Goal: Task Accomplishment & Management: Manage account settings

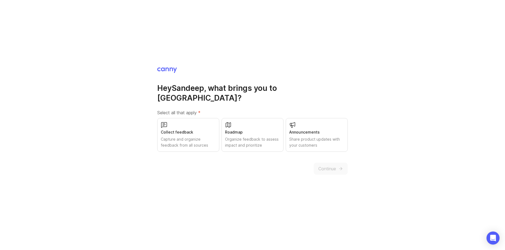
click at [268, 136] on div "Organize feedback to assess impact and prioritize" at bounding box center [252, 142] width 55 height 12
click at [188, 118] on div "Collect feedback Capture and organize feedback from all sources" at bounding box center [188, 135] width 62 height 34
click at [309, 138] on div "Share product updates with your customers" at bounding box center [316, 142] width 55 height 12
click at [329, 166] on span "Continue" at bounding box center [327, 168] width 18 height 7
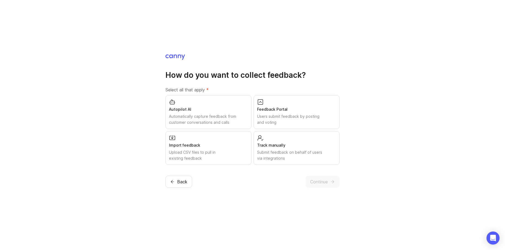
click at [284, 102] on div "Feedback Portal Users submit feedback by posting and voting" at bounding box center [296, 112] width 86 height 34
click at [307, 157] on div "Submit feedback on behalf of users via integrations" at bounding box center [296, 155] width 79 height 12
click at [321, 182] on span "Continue" at bounding box center [319, 181] width 18 height 7
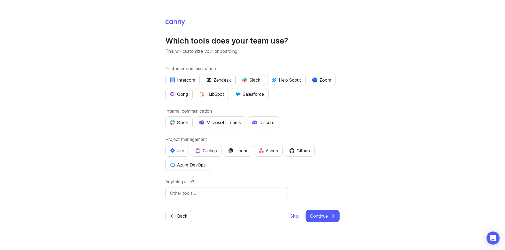
click at [255, 78] on div "Slack" at bounding box center [251, 80] width 18 height 7
click at [181, 121] on div "Slack" at bounding box center [179, 122] width 18 height 7
click at [211, 150] on div "Clickup" at bounding box center [205, 150] width 21 height 7
click at [322, 216] on span "Continue" at bounding box center [319, 216] width 18 height 7
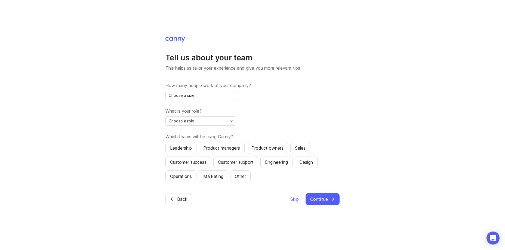
click at [231, 96] on icon "toggle icon" at bounding box center [231, 95] width 9 height 4
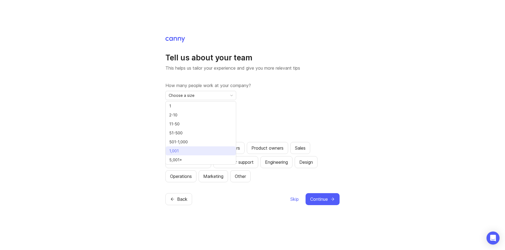
click at [189, 154] on li "1,001" at bounding box center [201, 150] width 70 height 9
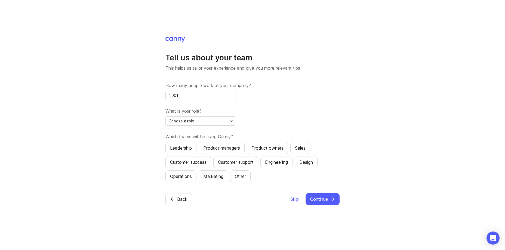
click at [199, 121] on div "Choose a role" at bounding box center [196, 121] width 61 height 9
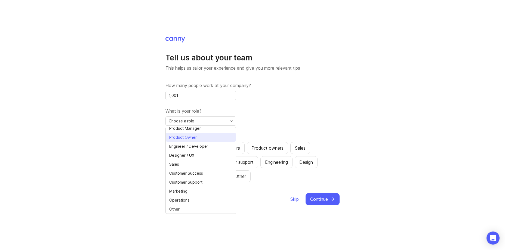
scroll to position [12, 0]
click at [194, 209] on li "Other" at bounding box center [201, 209] width 70 height 9
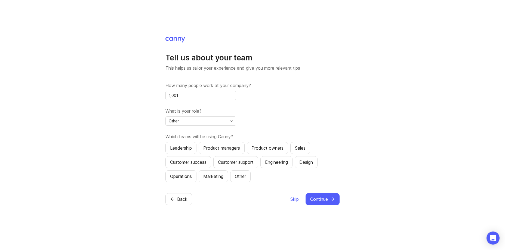
click at [202, 162] on div "Customer success" at bounding box center [188, 162] width 36 height 7
click at [237, 164] on div "Customer support" at bounding box center [236, 162] width 36 height 7
click at [305, 148] on div "Sales" at bounding box center [300, 148] width 11 height 7
click at [212, 182] on button "Marketing" at bounding box center [212, 176] width 29 height 12
click at [183, 176] on div "Operations" at bounding box center [181, 176] width 22 height 7
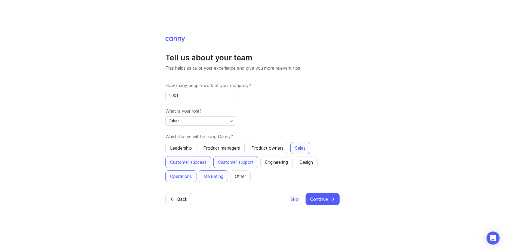
click at [239, 178] on div "Other" at bounding box center [240, 176] width 11 height 7
click at [322, 201] on span "Continue" at bounding box center [319, 199] width 18 height 7
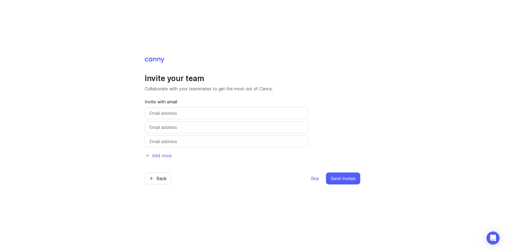
click at [244, 112] on input "text" at bounding box center [226, 113] width 154 height 7
type input "[PERSON_NAME][EMAIL_ADDRESS][DOMAIN_NAME]"
click at [342, 175] on span "Send Invites" at bounding box center [342, 178] width 25 height 7
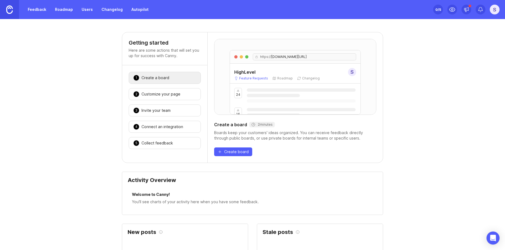
click at [306, 55] on span "[DOMAIN_NAME][URL]" at bounding box center [288, 57] width 35 height 4
click at [345, 56] on div "https:// [DOMAIN_NAME][URL]" at bounding box center [304, 56] width 103 height 7
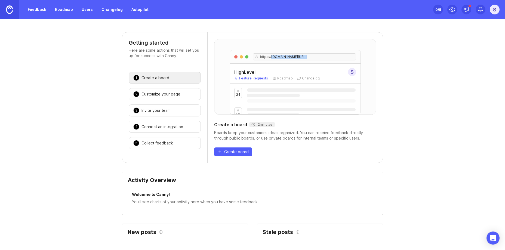
drag, startPoint x: 342, startPoint y: 57, endPoint x: 246, endPoint y: 50, distance: 96.4
click at [246, 50] on div "https:// [DOMAIN_NAME][URL]" at bounding box center [295, 56] width 131 height 13
copy div "https:// [DOMAIN_NAME][URL]"
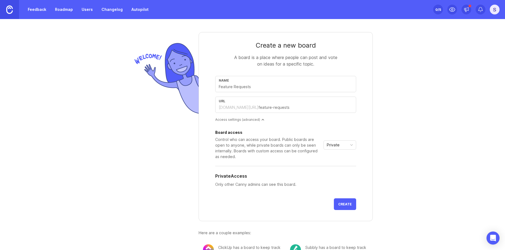
click at [261, 119] on div "Access settings (advanced)" at bounding box center [285, 119] width 141 height 5
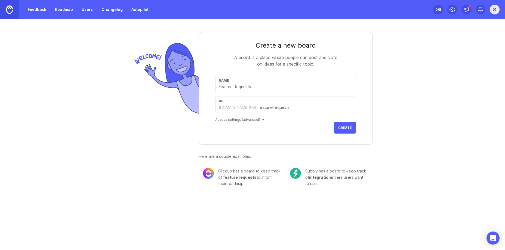
click at [261, 119] on div at bounding box center [262, 119] width 3 height 3
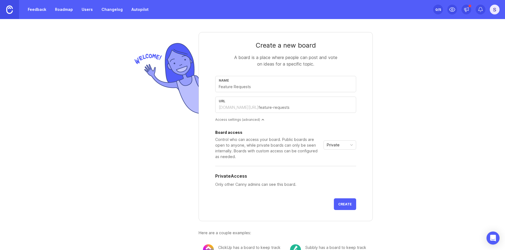
click at [329, 144] on span "Private" at bounding box center [333, 145] width 13 height 6
click at [331, 173] on span "Custom" at bounding box center [332, 173] width 14 height 6
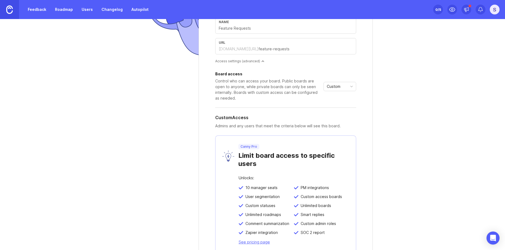
scroll to position [52, 0]
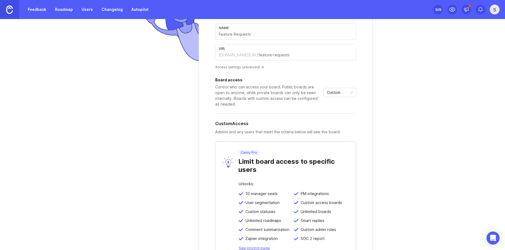
click at [339, 95] on div "Custom" at bounding box center [335, 92] width 23 height 9
click at [333, 101] on span "Private" at bounding box center [331, 103] width 13 height 6
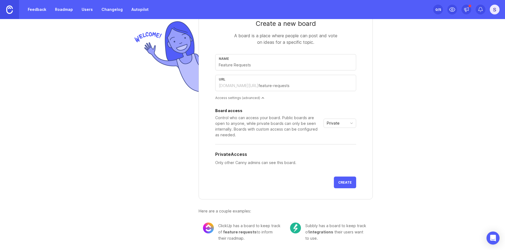
scroll to position [21, 0]
click at [340, 122] on div "Private" at bounding box center [335, 123] width 23 height 9
click at [295, 113] on div "Board access Control who can access your board. Public boards are open to anyon…" at bounding box center [268, 123] width 106 height 29
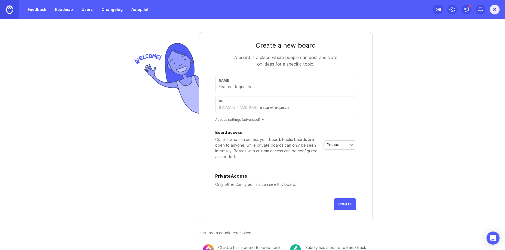
scroll to position [1, 0]
click at [259, 85] on input "text" at bounding box center [286, 86] width 134 height 6
type input "R"
type input "r"
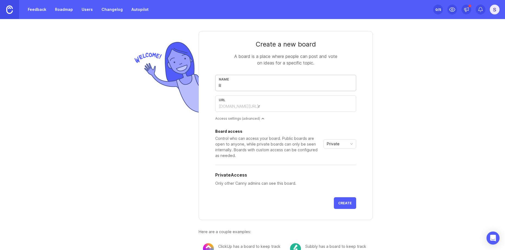
type input "Re"
type input "re"
type input "Req"
type input "req"
type input "Requ"
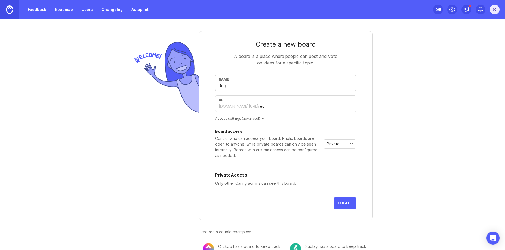
type input "requ"
type input "Reque"
type input "reque"
type input "Reques"
type input "reques"
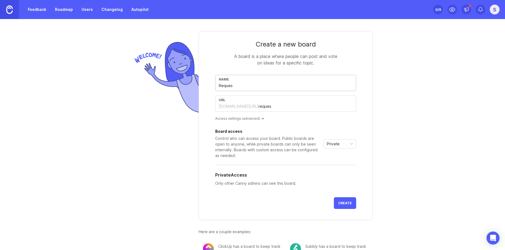
type input "Request"
type input "request"
type input "Requests"
type input "requests"
type input "Requests"
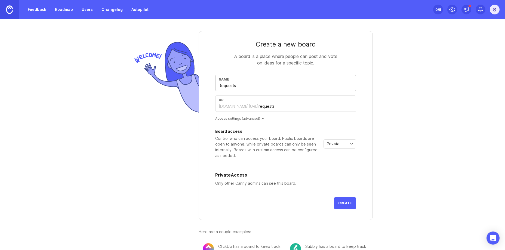
click at [350, 204] on button "Create" at bounding box center [345, 203] width 22 height 12
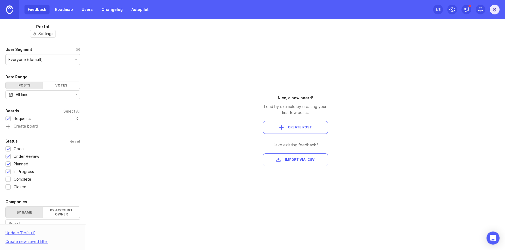
click at [66, 13] on link "Roadmap" at bounding box center [64, 10] width 24 height 10
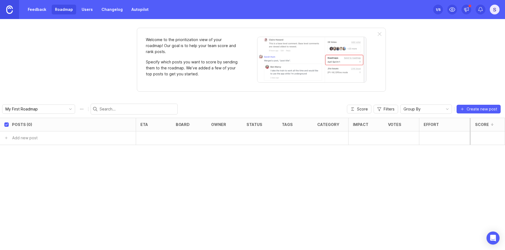
click at [86, 10] on link "Users" at bounding box center [87, 10] width 18 height 10
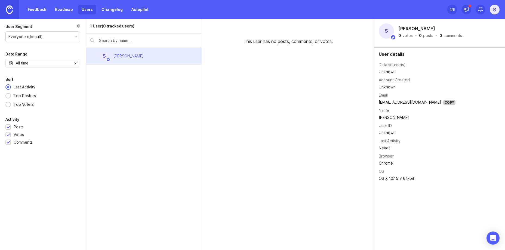
click at [116, 10] on link "Changelog" at bounding box center [112, 10] width 28 height 10
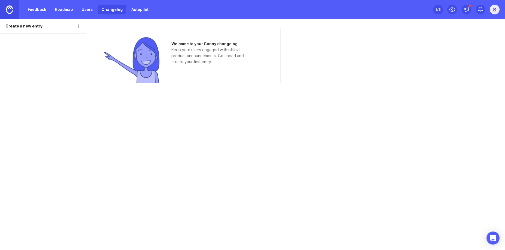
click at [141, 11] on link "Autopilot" at bounding box center [140, 10] width 24 height 10
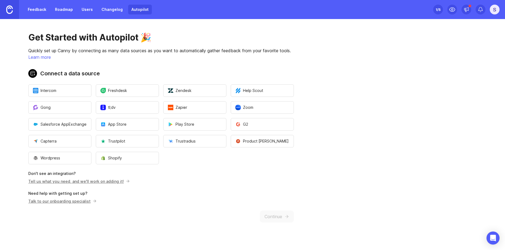
click at [34, 10] on link "Feedback" at bounding box center [36, 10] width 25 height 10
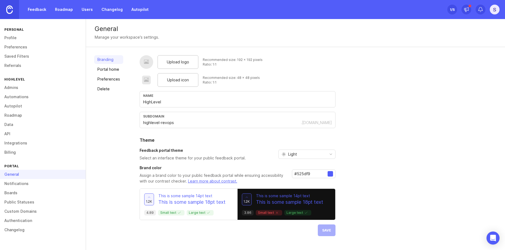
click at [329, 175] on div at bounding box center [329, 173] width 5 height 5
click at [308, 172] on input "#525df9" at bounding box center [310, 174] width 33 height 6
click at [103, 68] on link "Portal home" at bounding box center [108, 69] width 29 height 9
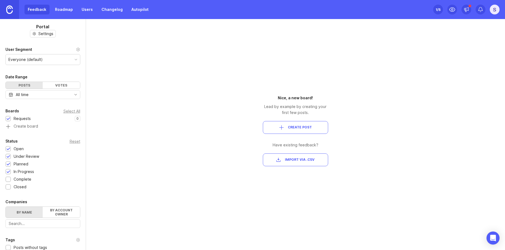
click at [59, 78] on div "Date Range" at bounding box center [42, 77] width 75 height 7
click at [34, 13] on div "Feedback Roadmap Users Changelog Autopilot" at bounding box center [87, 10] width 127 height 10
click at [35, 11] on div "Feedback Roadmap Users Changelog Autopilot" at bounding box center [87, 10] width 127 height 10
click at [56, 9] on link "Roadmap" at bounding box center [64, 10] width 24 height 10
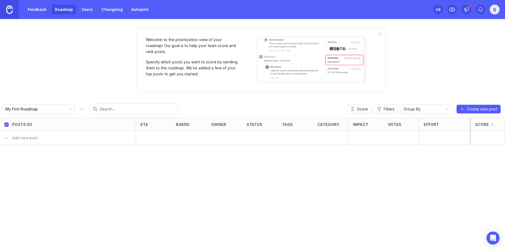
click at [42, 3] on div "Feedback Roadmap Users Changelog Autopilot" at bounding box center [76, 9] width 152 height 19
click at [41, 13] on link "Feedback" at bounding box center [36, 10] width 25 height 10
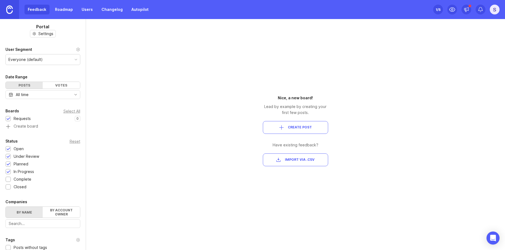
click at [8, 179] on div at bounding box center [9, 180] width 4 height 4
click at [7, 186] on div at bounding box center [9, 187] width 4 height 4
click at [55, 86] on div "Votes" at bounding box center [61, 85] width 37 height 7
click at [58, 98] on div "All time" at bounding box center [42, 94] width 75 height 9
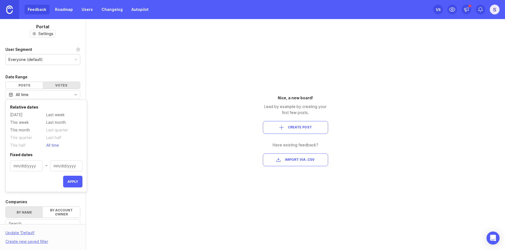
click at [85, 95] on div at bounding box center [84, 134] width 3 height 231
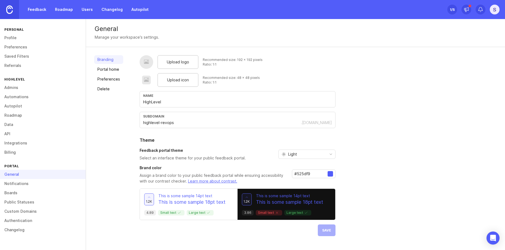
click at [171, 62] on span "Upload logo" at bounding box center [178, 62] width 22 height 6
click at [164, 79] on div "Upload icon" at bounding box center [177, 80] width 41 height 14
click at [169, 63] on span "Upload logo" at bounding box center [178, 62] width 22 height 6
click at [172, 61] on span "Upload logo" at bounding box center [178, 62] width 22 height 6
click at [122, 66] on link "Portal home" at bounding box center [108, 69] width 29 height 9
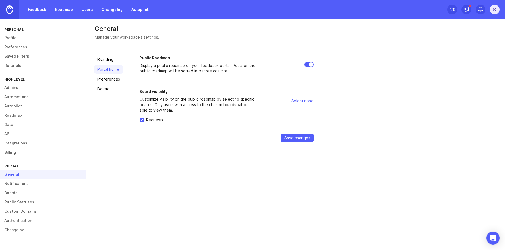
click at [115, 77] on link "Preferences" at bounding box center [108, 79] width 29 height 9
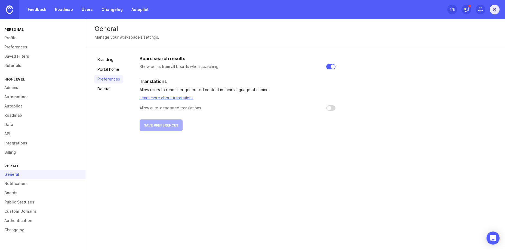
click at [110, 89] on link "Delete" at bounding box center [108, 89] width 29 height 9
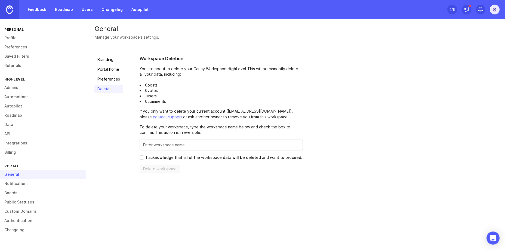
click at [35, 184] on link "Notifications" at bounding box center [43, 183] width 86 height 9
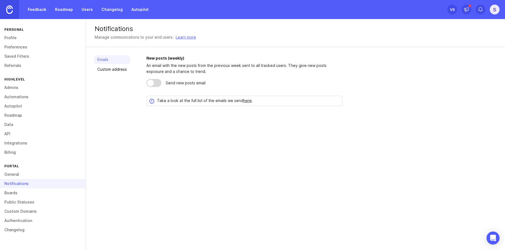
click at [150, 85] on div at bounding box center [150, 83] width 7 height 7
click at [125, 70] on link "Custom address" at bounding box center [112, 69] width 36 height 9
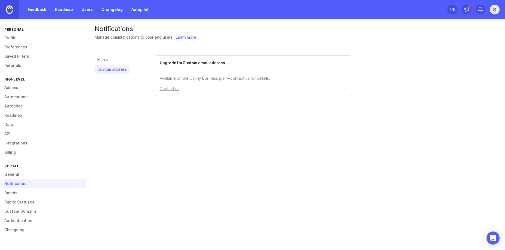
click at [38, 191] on link "Boards" at bounding box center [43, 192] width 86 height 9
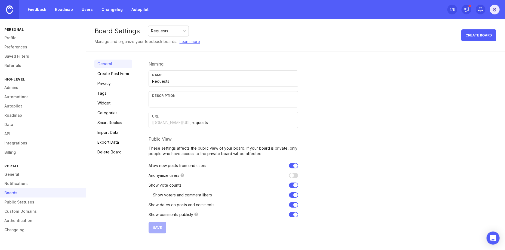
click at [123, 72] on link "Create Post Form" at bounding box center [113, 73] width 38 height 9
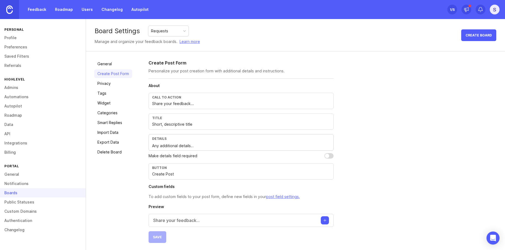
click at [331, 158] on input "checkbox" at bounding box center [328, 155] width 9 height 5
checkbox input "true"
click at [111, 83] on link "Privacy" at bounding box center [113, 82] width 38 height 9
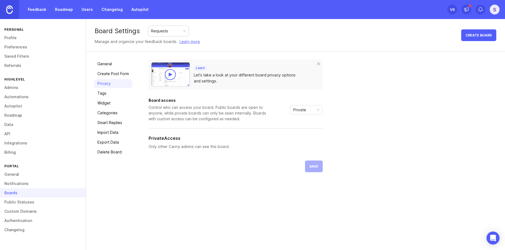
click at [121, 71] on link "Create Post Form" at bounding box center [113, 73] width 38 height 9
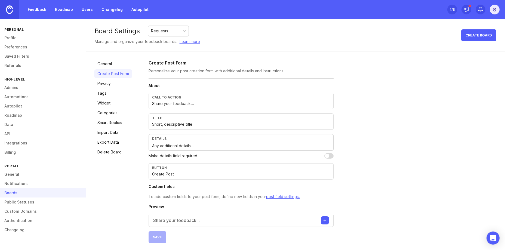
click at [328, 154] on input "checkbox" at bounding box center [328, 155] width 9 height 5
checkbox input "true"
click at [151, 233] on button "Save" at bounding box center [157, 237] width 18 height 12
click at [110, 86] on link "Privacy" at bounding box center [113, 83] width 38 height 9
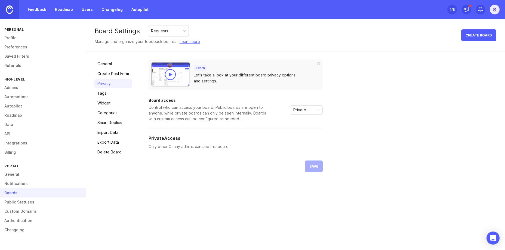
click at [105, 95] on link "Tags" at bounding box center [113, 93] width 38 height 9
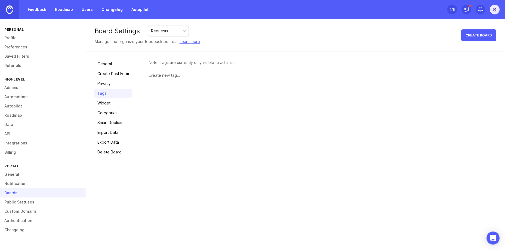
click at [105, 95] on link "Tags" at bounding box center [113, 93] width 38 height 9
click at [111, 84] on link "Privacy" at bounding box center [113, 83] width 38 height 9
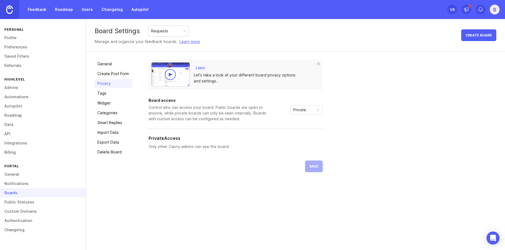
click at [303, 107] on span "Private" at bounding box center [299, 110] width 13 height 6
click at [301, 131] on span "Public" at bounding box center [298, 129] width 11 height 6
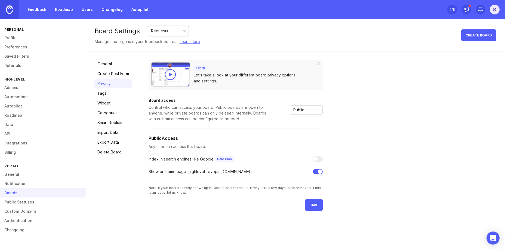
click at [315, 160] on div at bounding box center [315, 159] width 4 height 4
click at [220, 157] on p "Paid Plan" at bounding box center [224, 159] width 15 height 4
